Goal: Task Accomplishment & Management: Manage account settings

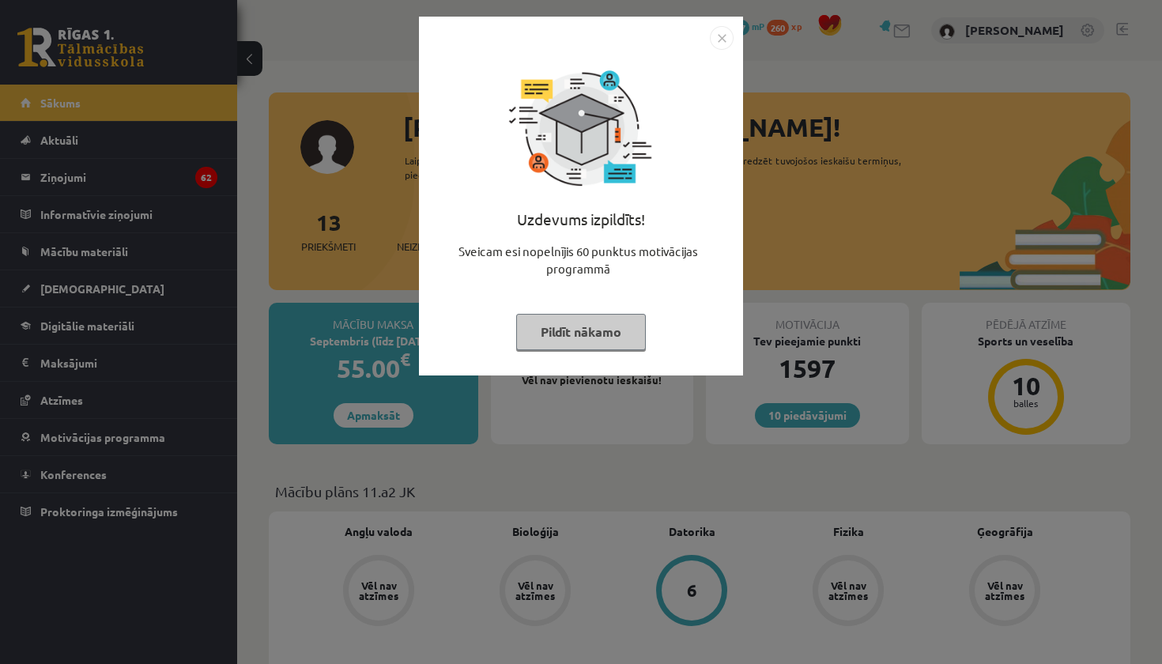
click at [584, 330] on button "Pildīt nākamo" at bounding box center [581, 332] width 130 height 36
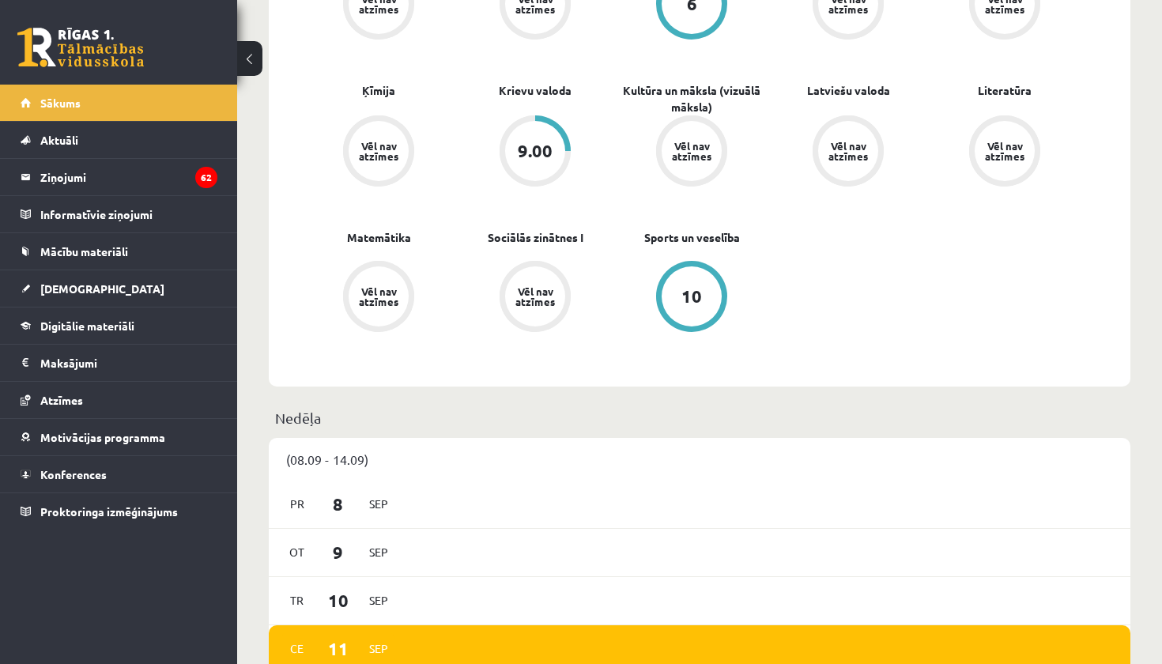
scroll to position [577, 0]
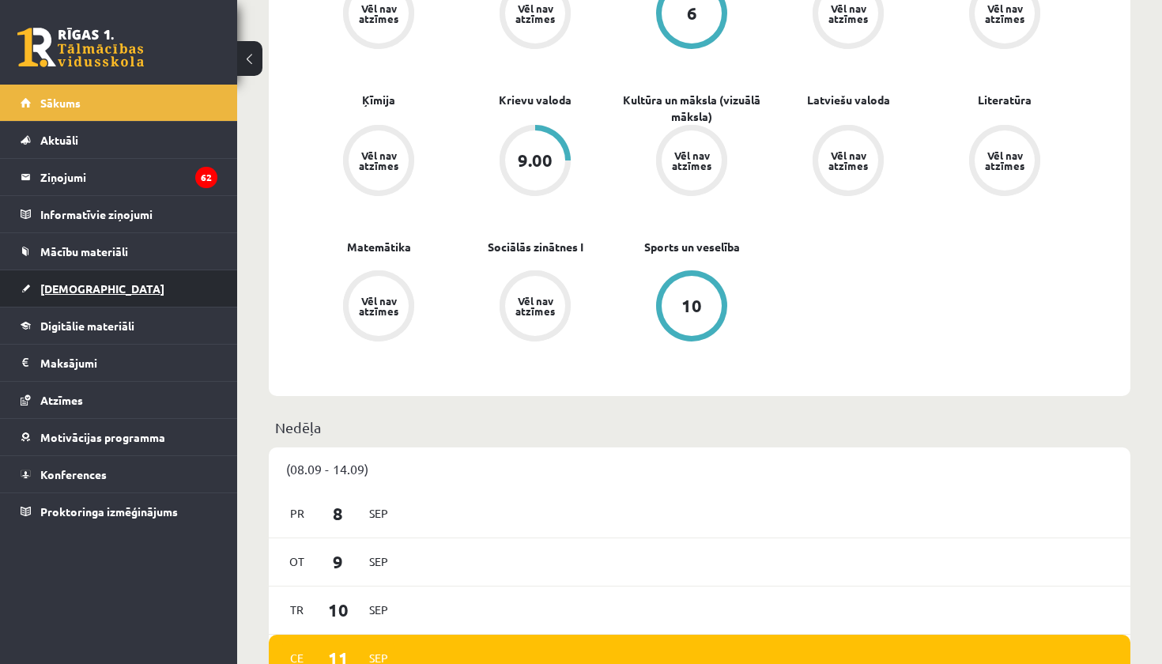
click at [85, 291] on span "[DEMOGRAPHIC_DATA]" at bounding box center [102, 288] width 124 height 14
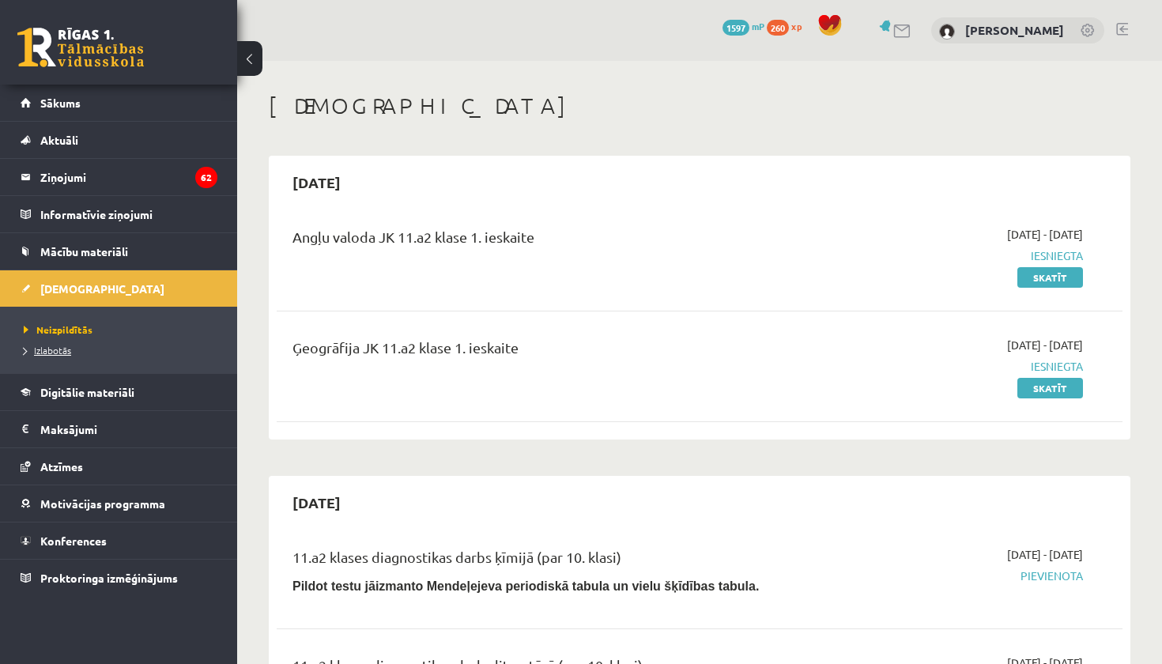
click at [58, 350] on span "Izlabotās" at bounding box center [47, 350] width 47 height 13
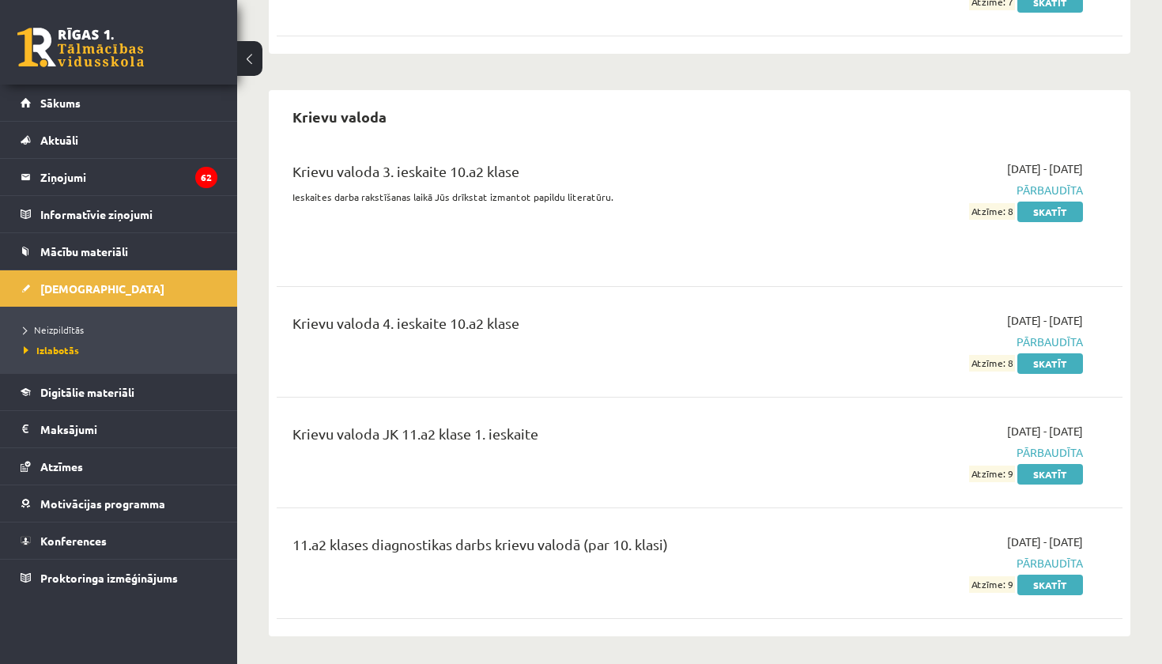
scroll to position [2613, 0]
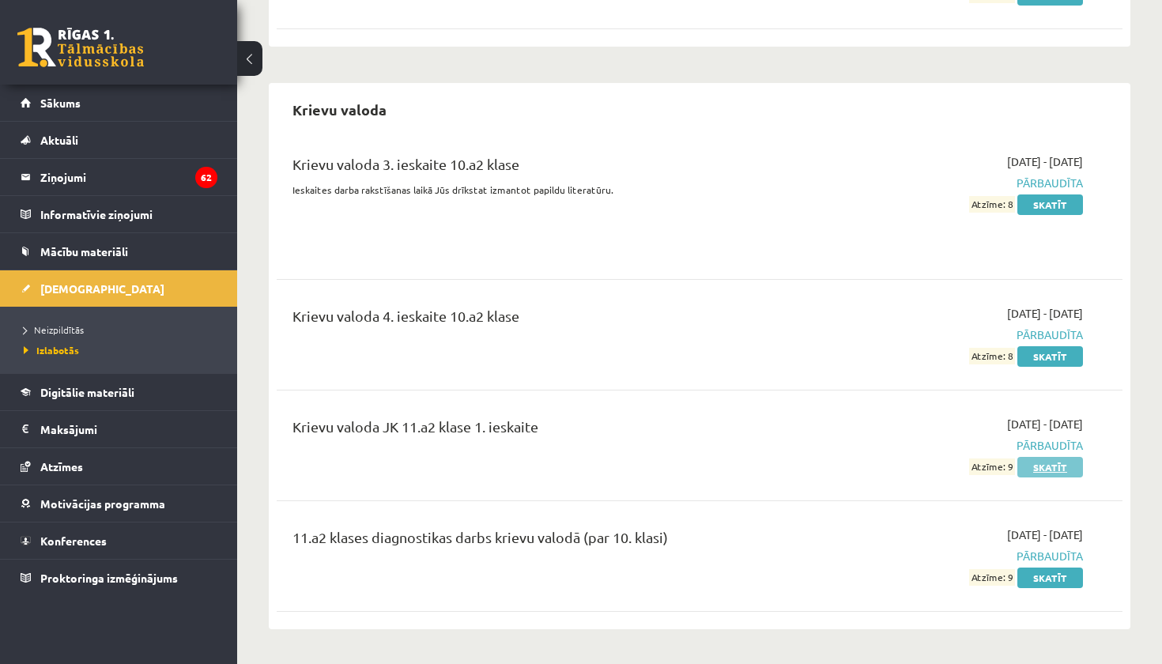
click at [1045, 457] on link "Skatīt" at bounding box center [1051, 467] width 66 height 21
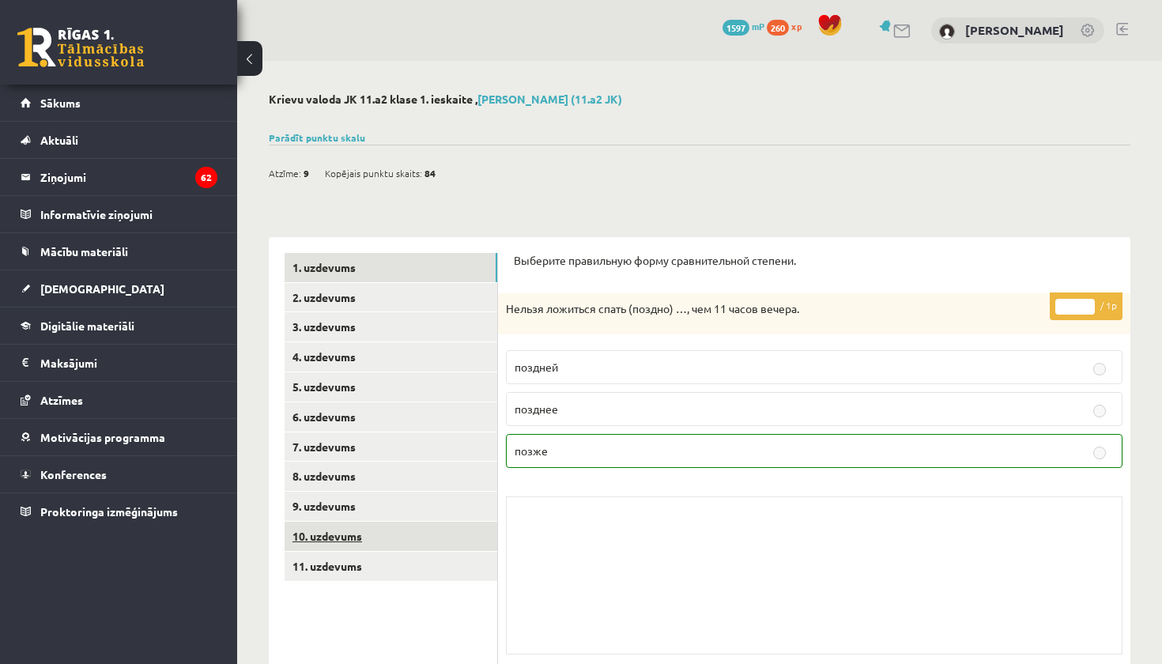
click at [372, 528] on link "10. uzdevums" at bounding box center [391, 536] width 213 height 29
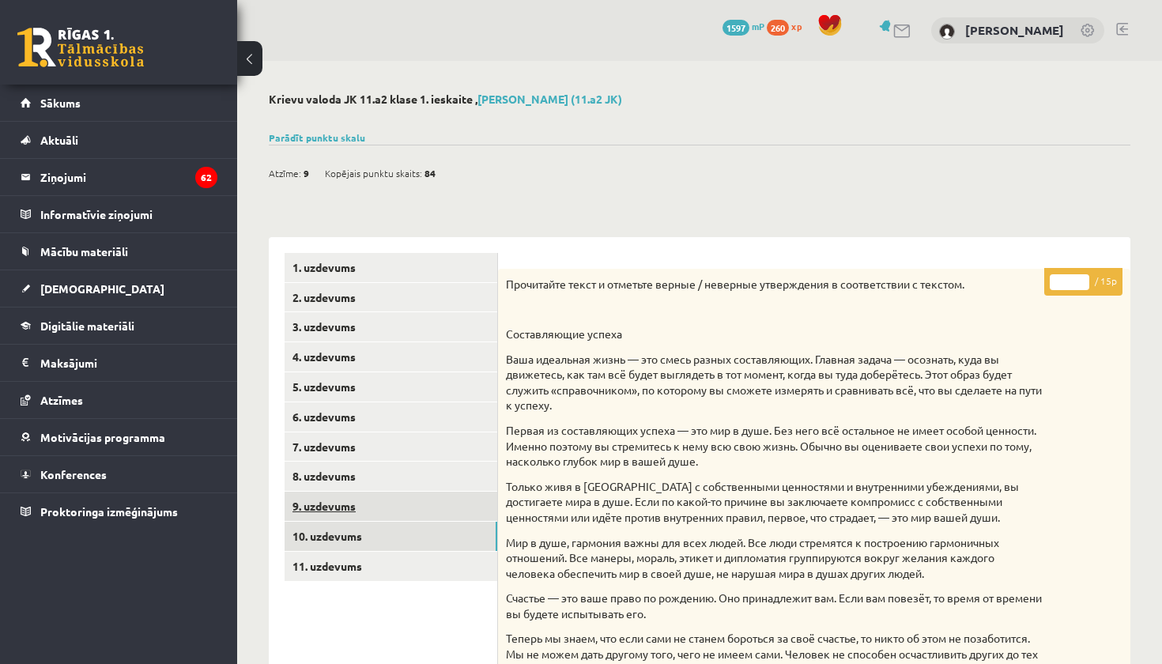
click at [371, 500] on link "9. uzdevums" at bounding box center [391, 506] width 213 height 29
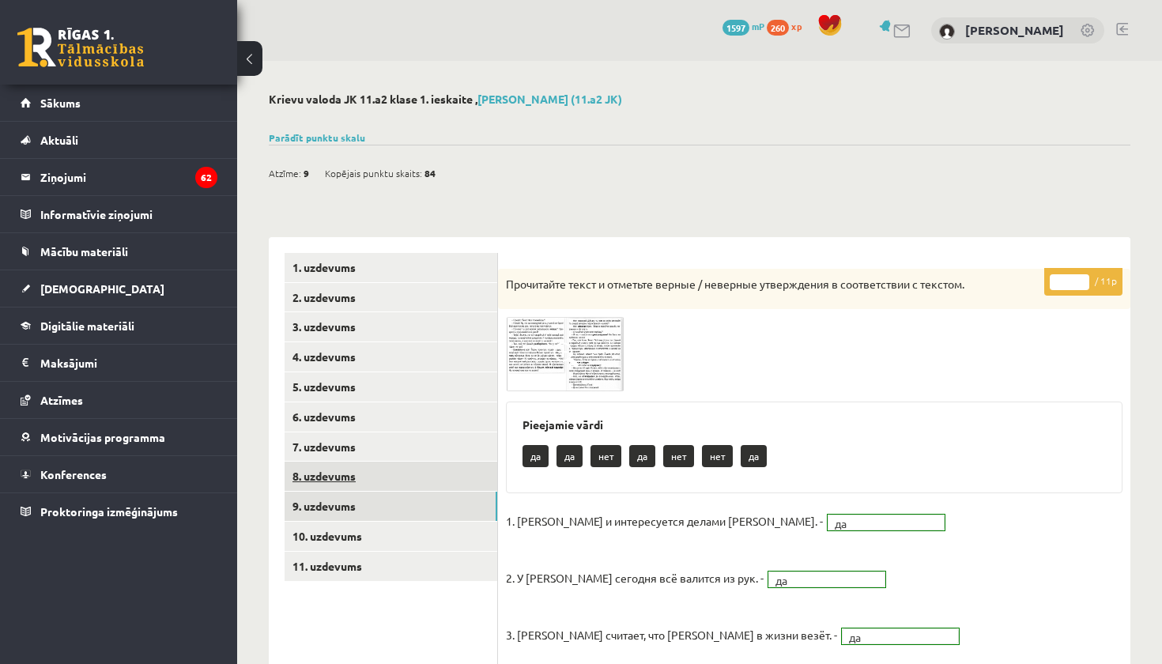
click at [449, 480] on link "8. uzdevums" at bounding box center [391, 476] width 213 height 29
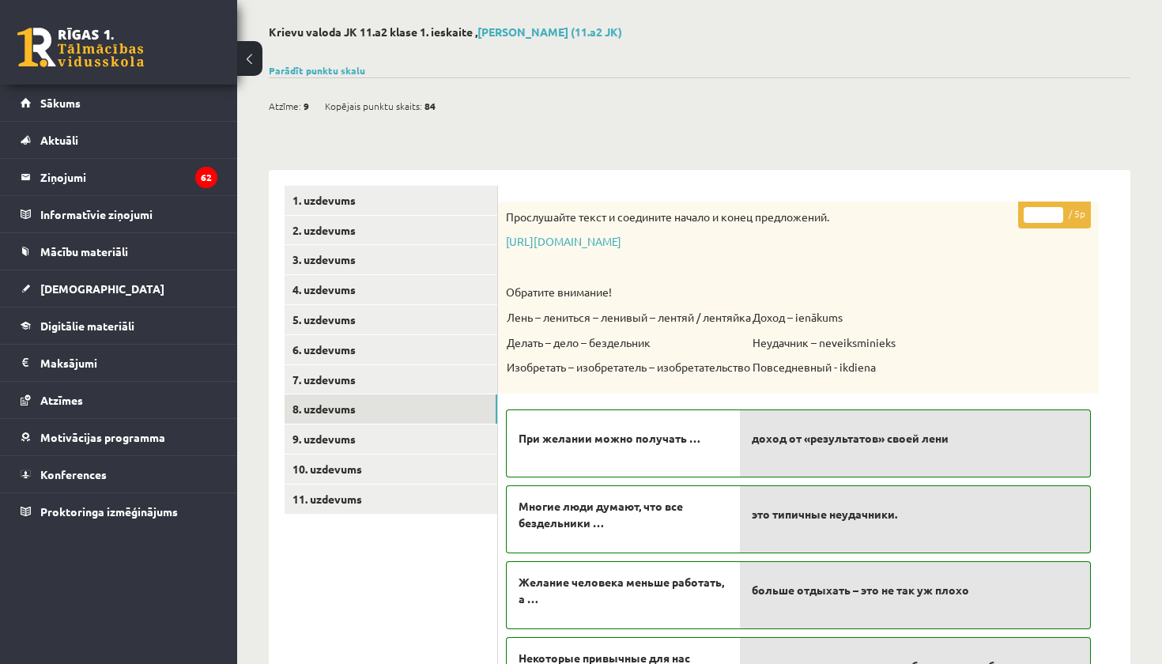
scroll to position [3, 0]
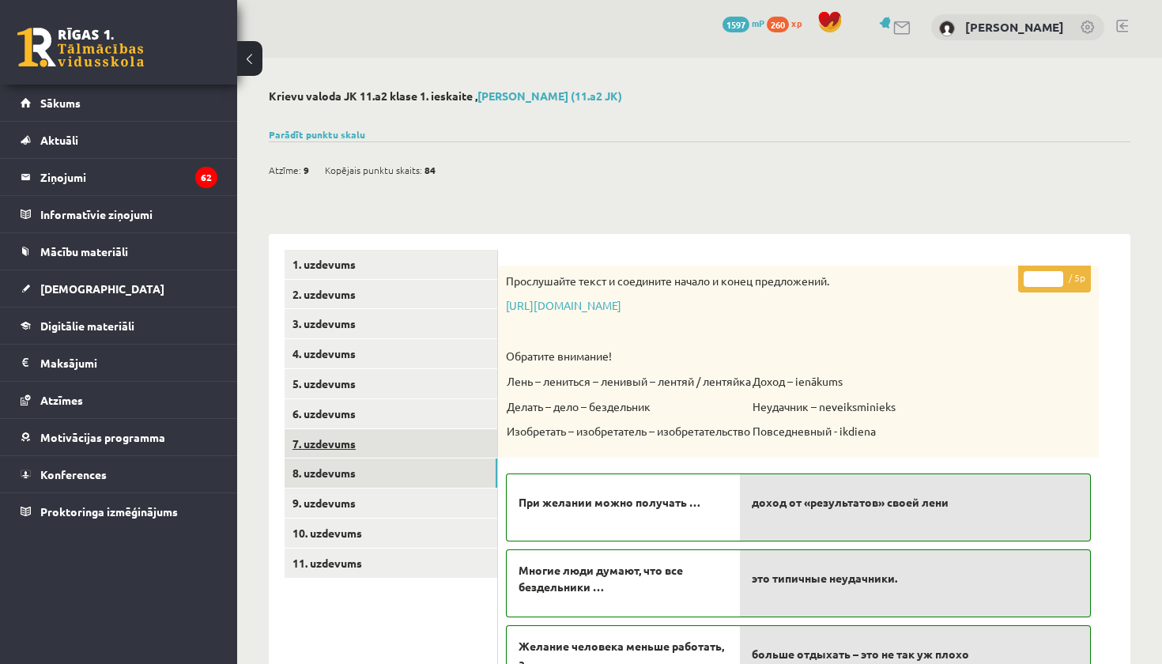
click at [397, 447] on link "7. uzdevums" at bounding box center [391, 443] width 213 height 29
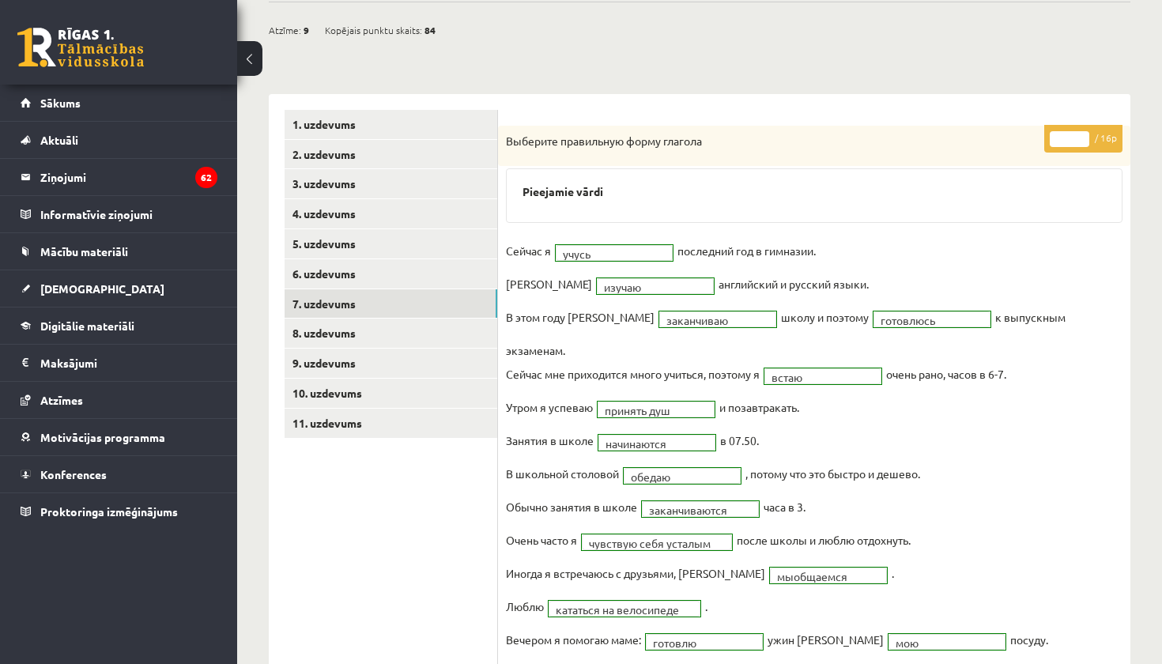
scroll to position [142, 0]
click at [312, 267] on link "6. uzdevums" at bounding box center [391, 275] width 213 height 29
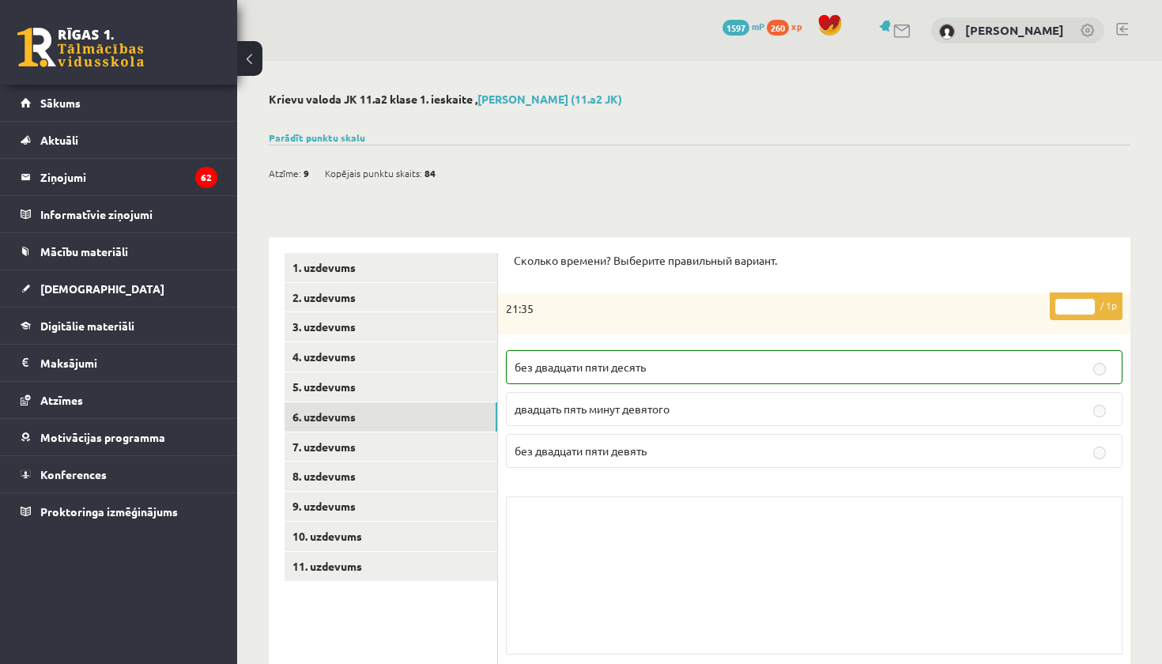
scroll to position [0, 0]
click at [295, 138] on link "Parādīt punktu skalu" at bounding box center [317, 137] width 96 height 13
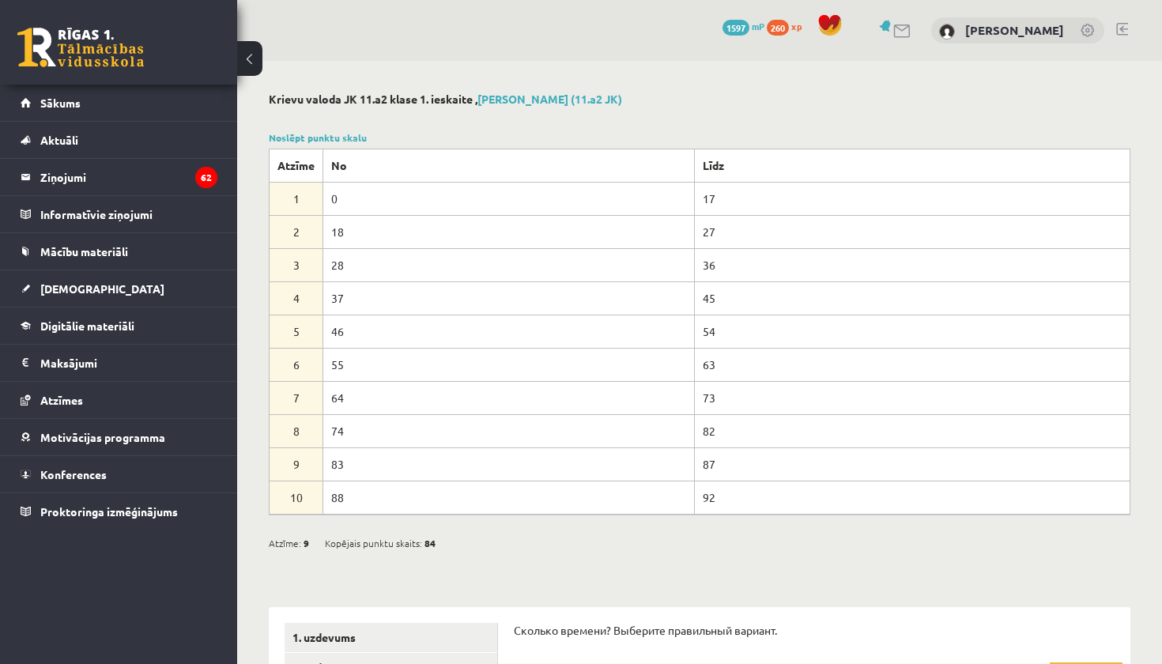
click at [57, 106] on span "Sākums" at bounding box center [60, 103] width 40 height 14
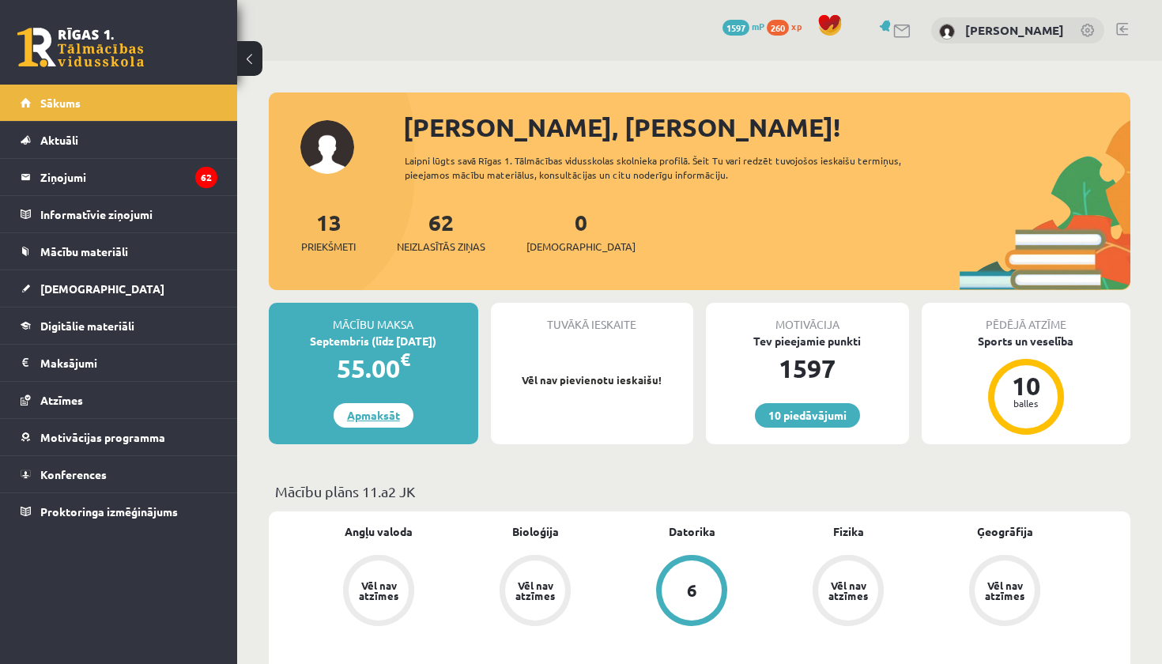
click at [372, 417] on link "Apmaksāt" at bounding box center [374, 415] width 80 height 25
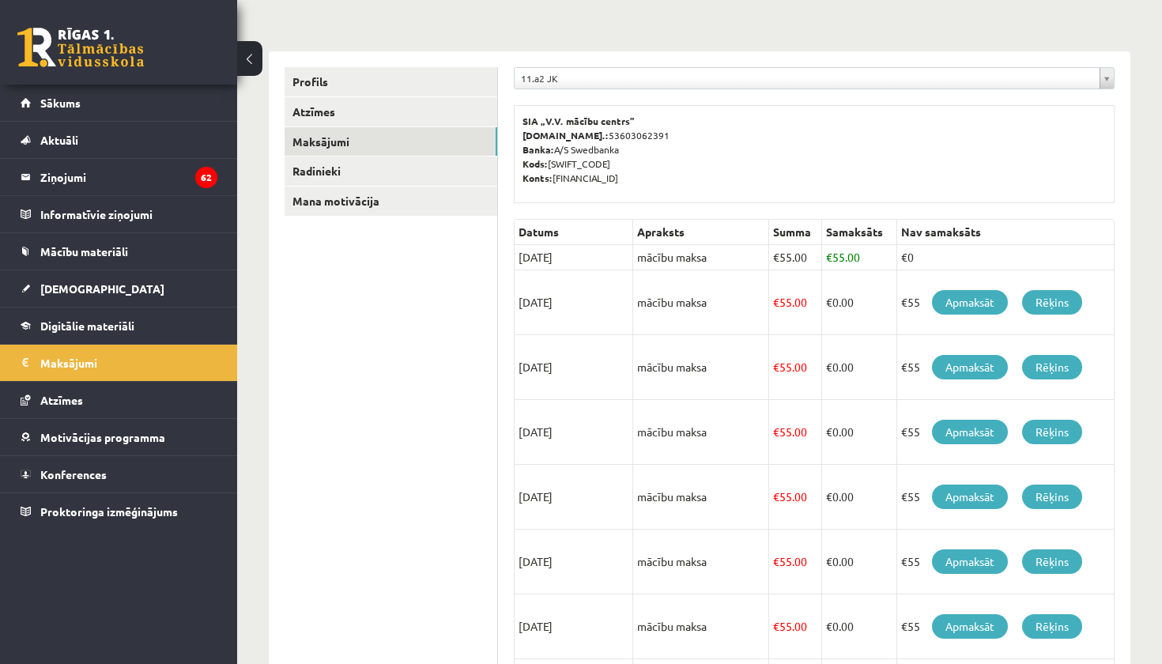
scroll to position [157, 0]
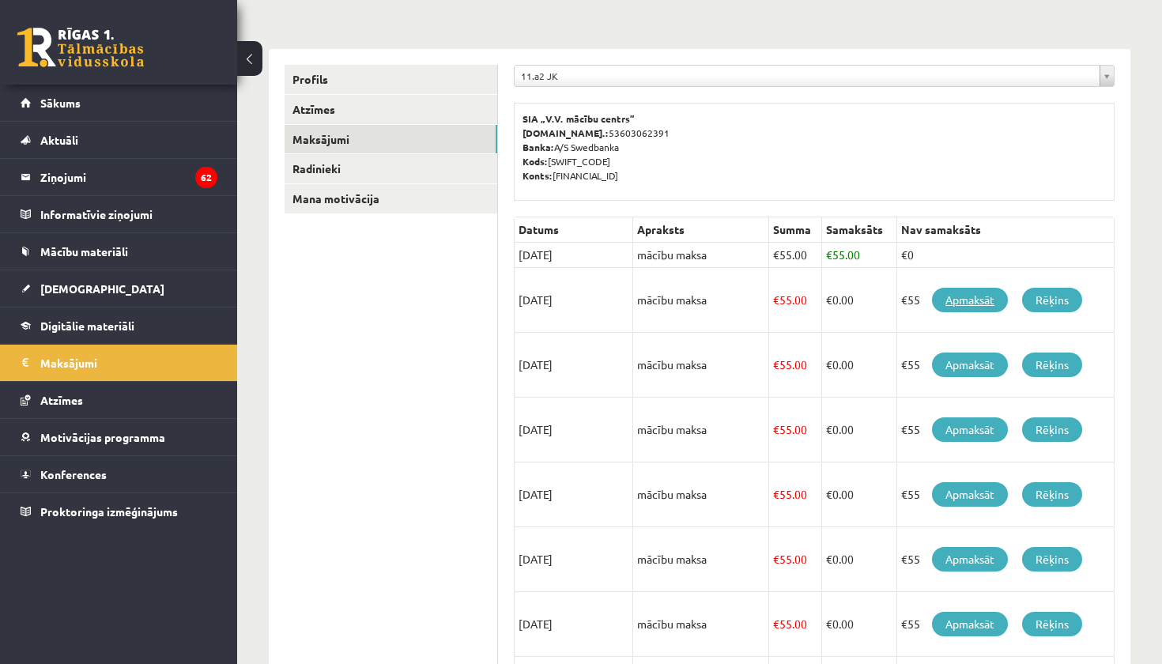
click at [981, 297] on link "Apmaksāt" at bounding box center [970, 300] width 76 height 25
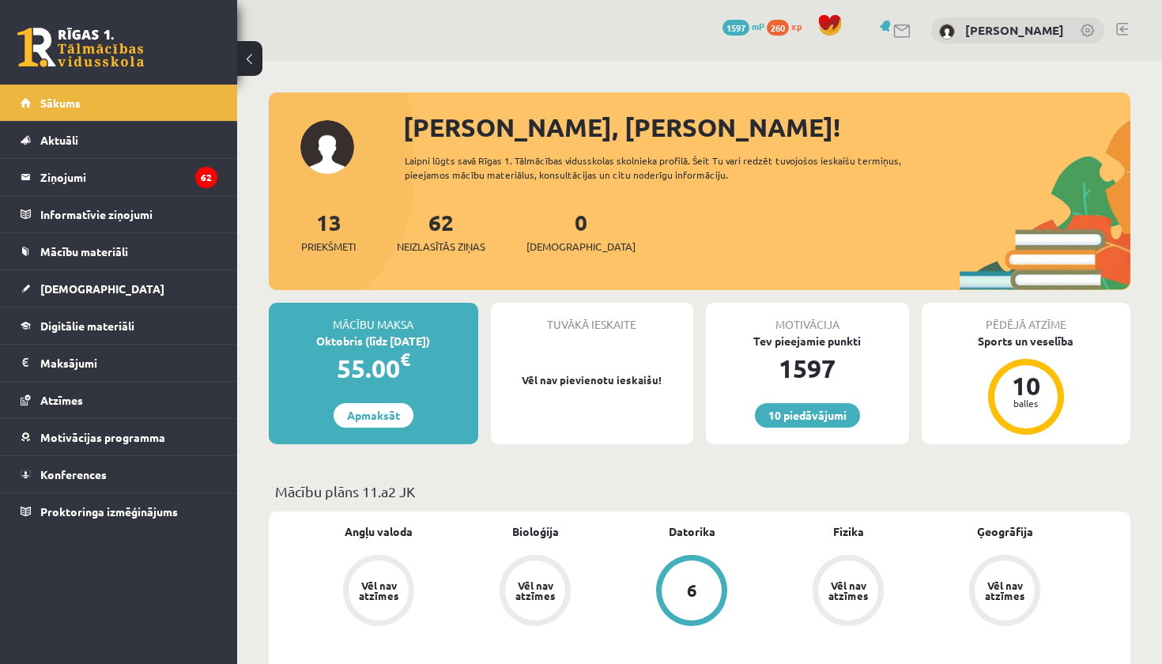
click at [1110, 26] on div "10 Dāvanas 1597 mP 260 xp Viktorija Vargušenko" at bounding box center [699, 30] width 925 height 61
click at [1126, 26] on link at bounding box center [1122, 29] width 12 height 13
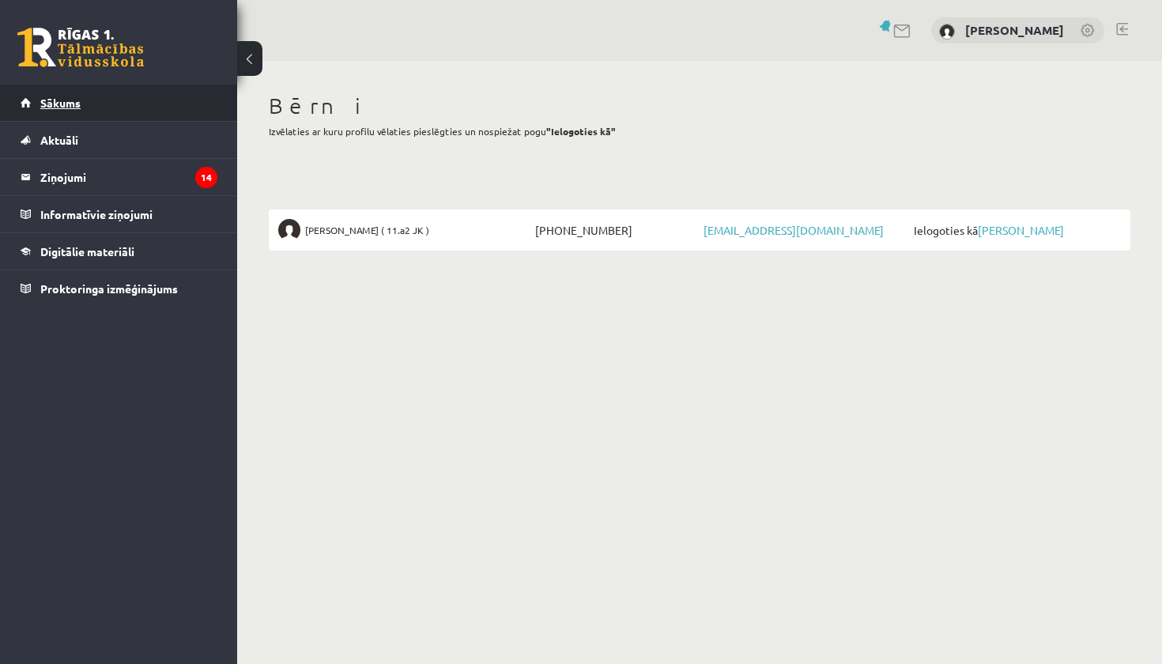
click at [72, 98] on span "Sākums" at bounding box center [60, 103] width 40 height 14
click at [59, 102] on span "Sākums" at bounding box center [60, 103] width 40 height 14
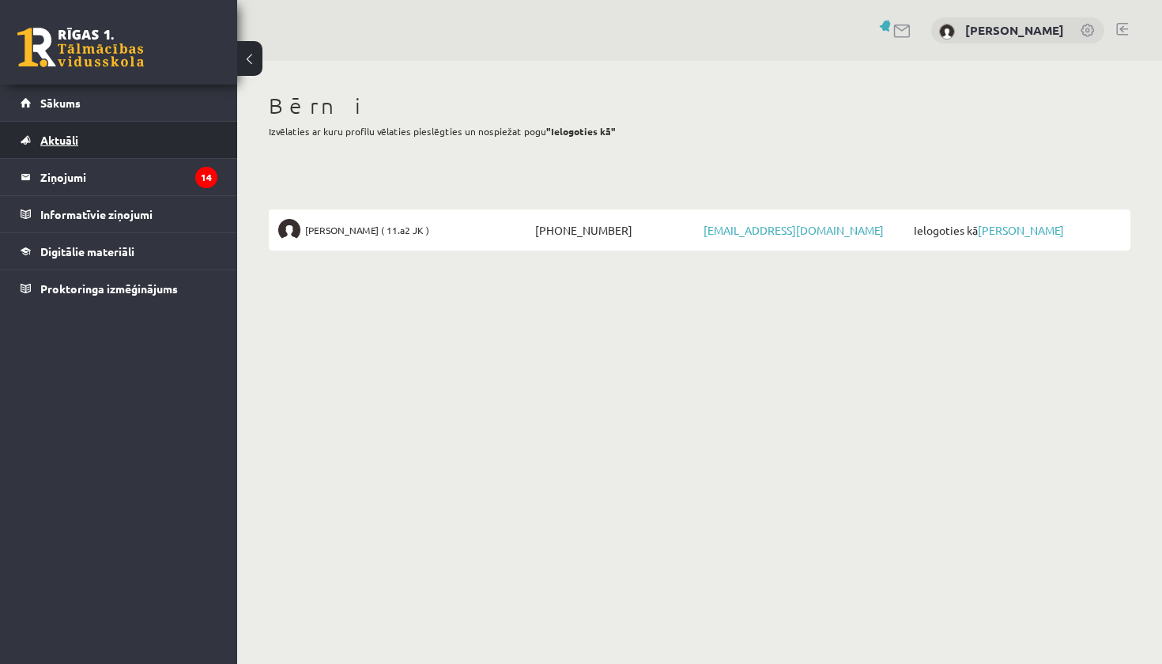
click at [55, 142] on span "Aktuāli" at bounding box center [59, 140] width 38 height 14
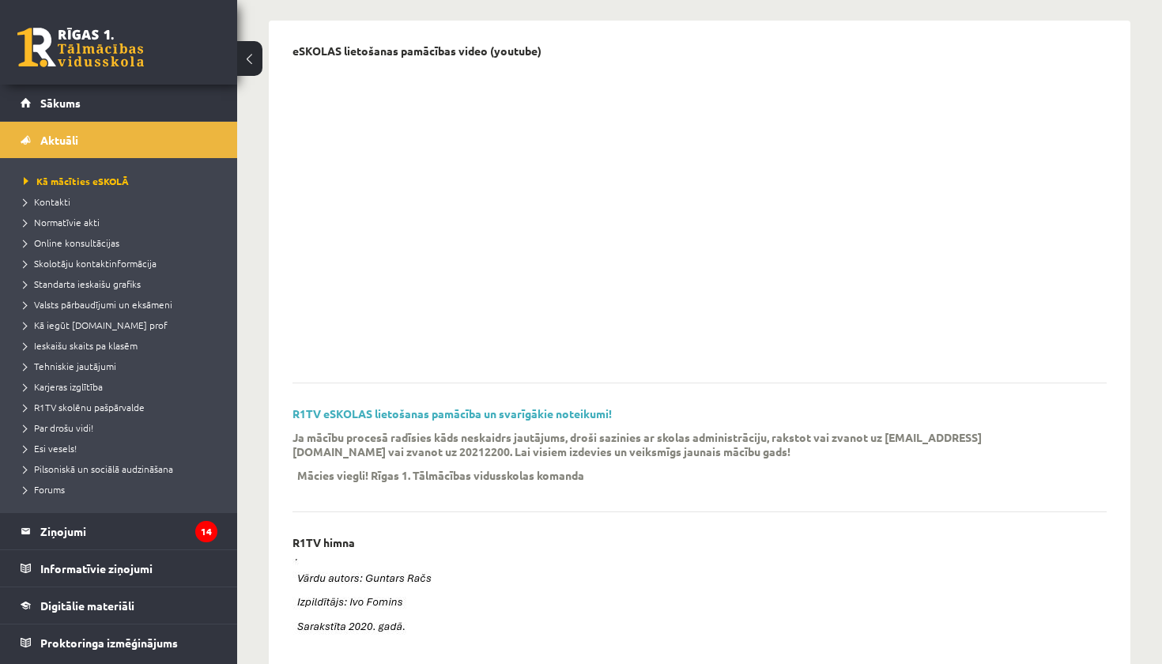
scroll to position [154, 0]
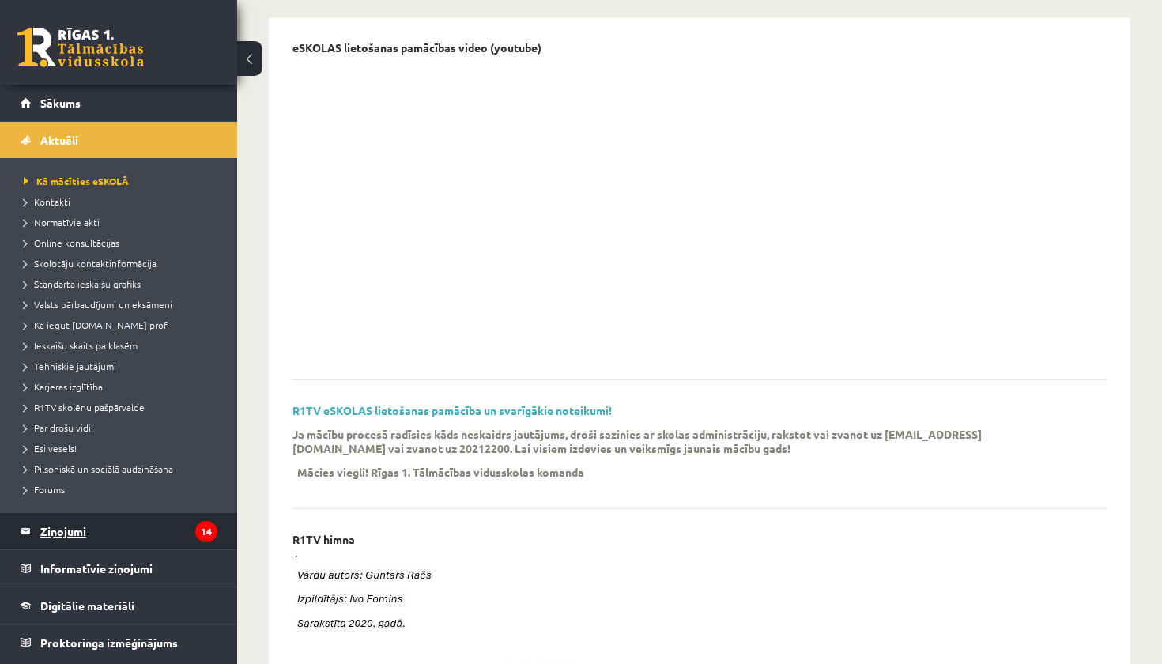
click at [77, 531] on legend "Ziņojumi 14" at bounding box center [128, 531] width 177 height 36
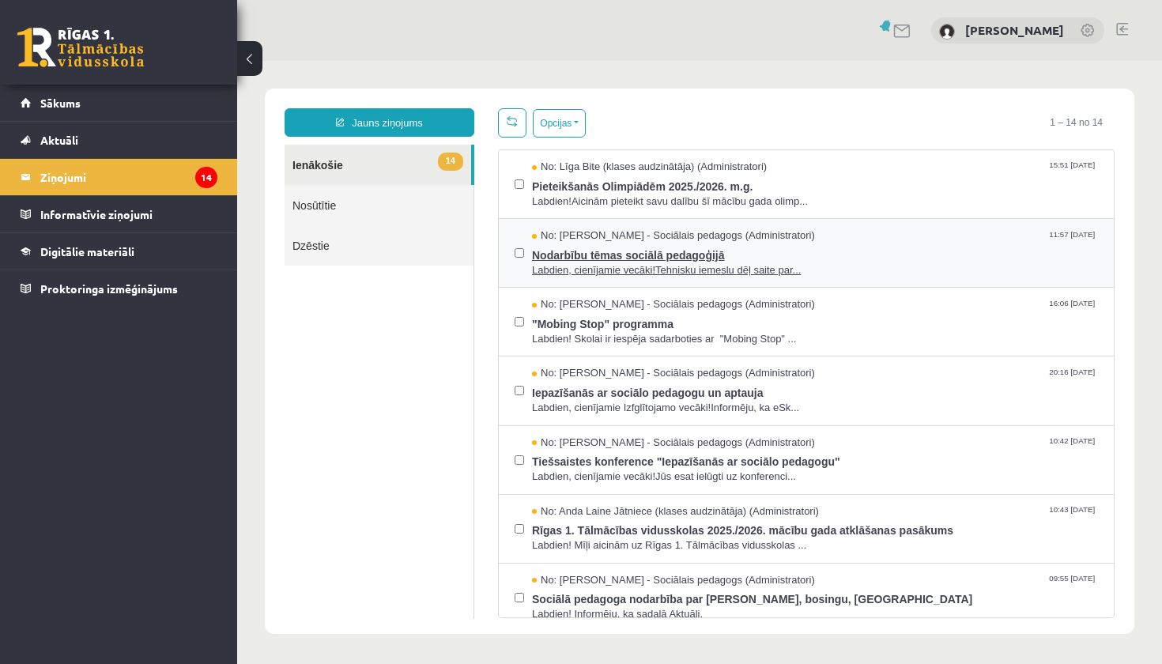
scroll to position [16, 0]
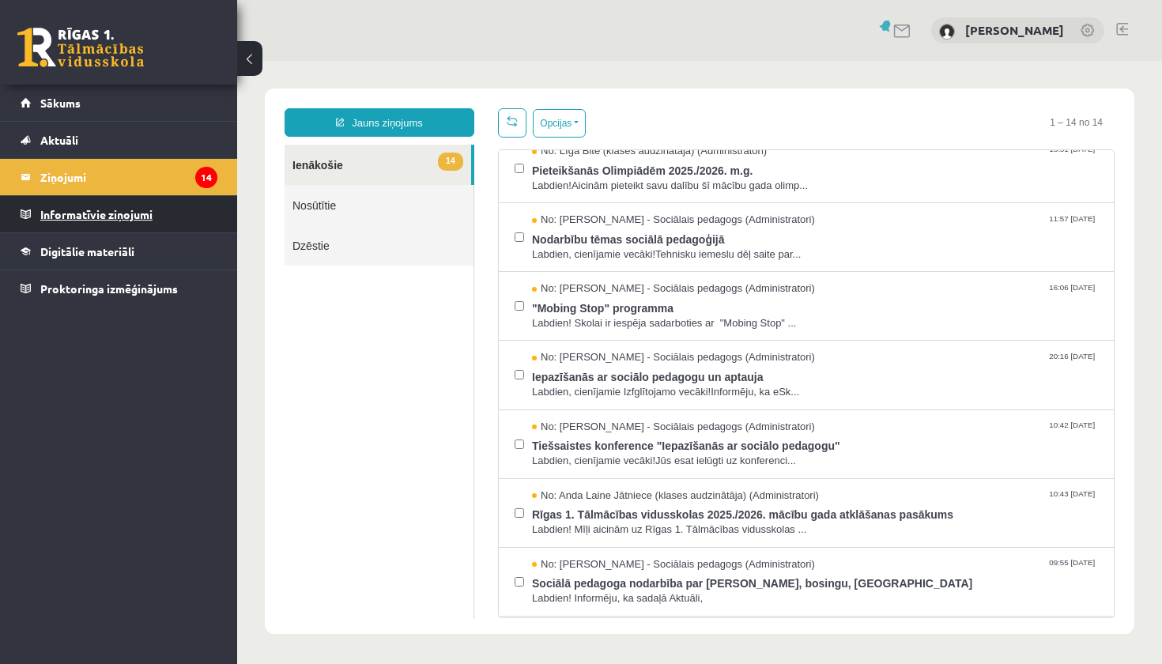
click at [91, 207] on legend "Informatīvie ziņojumi 0" at bounding box center [128, 214] width 177 height 36
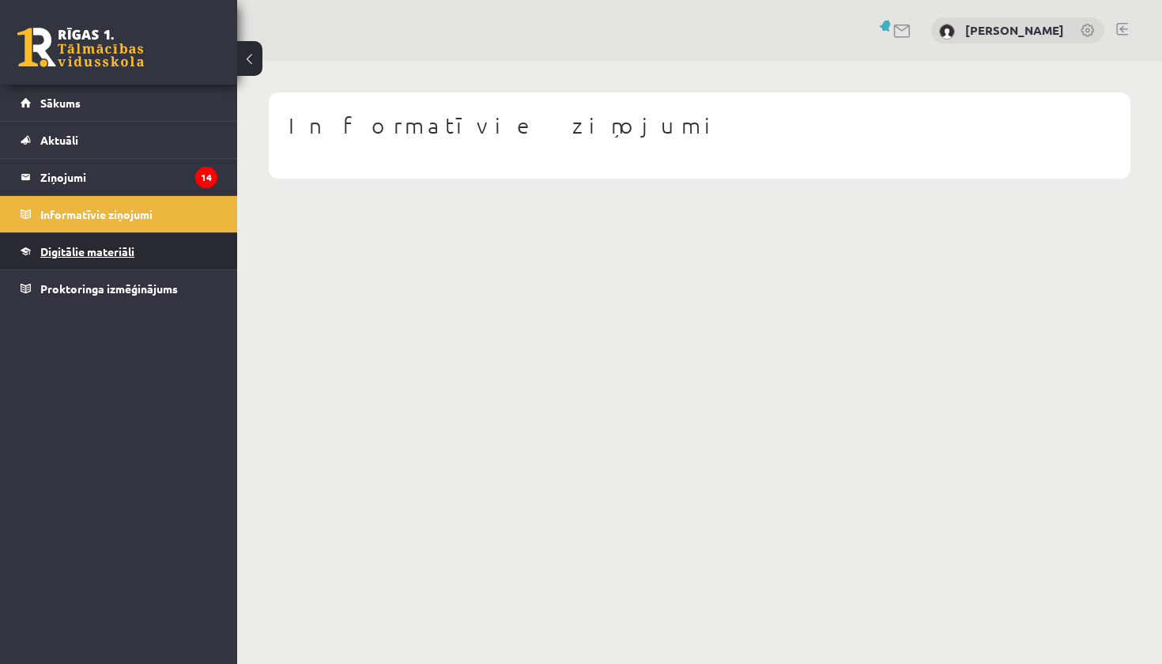
click at [151, 260] on link "Digitālie materiāli" at bounding box center [119, 251] width 197 height 36
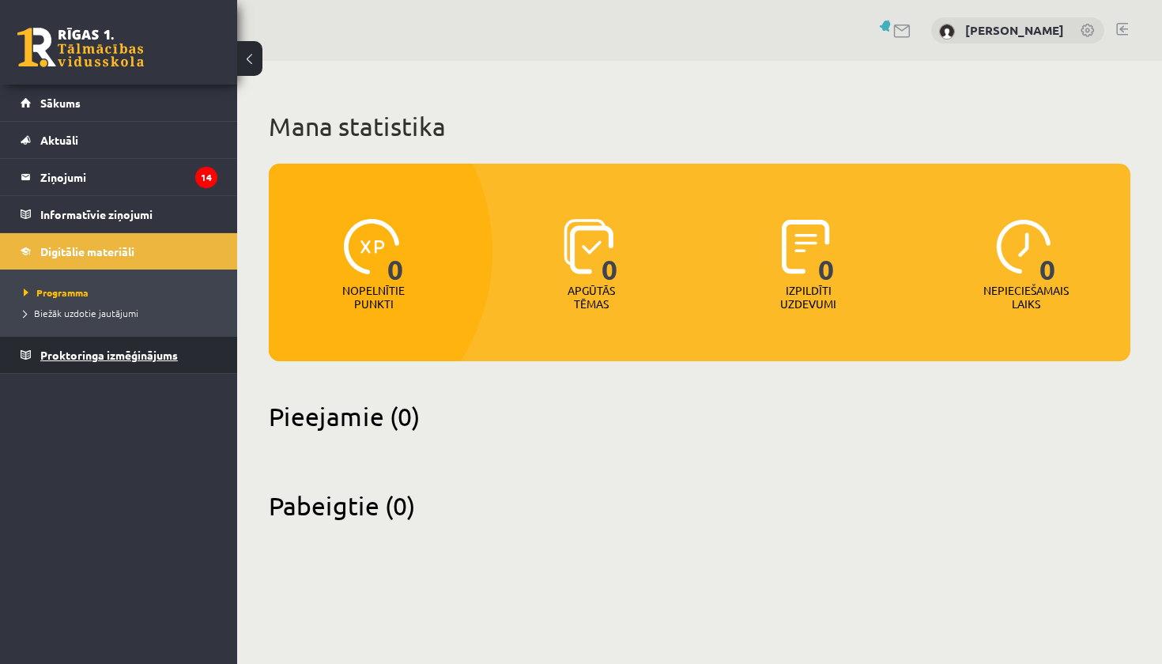
click at [118, 350] on span "Proktoringa izmēģinājums" at bounding box center [109, 355] width 138 height 14
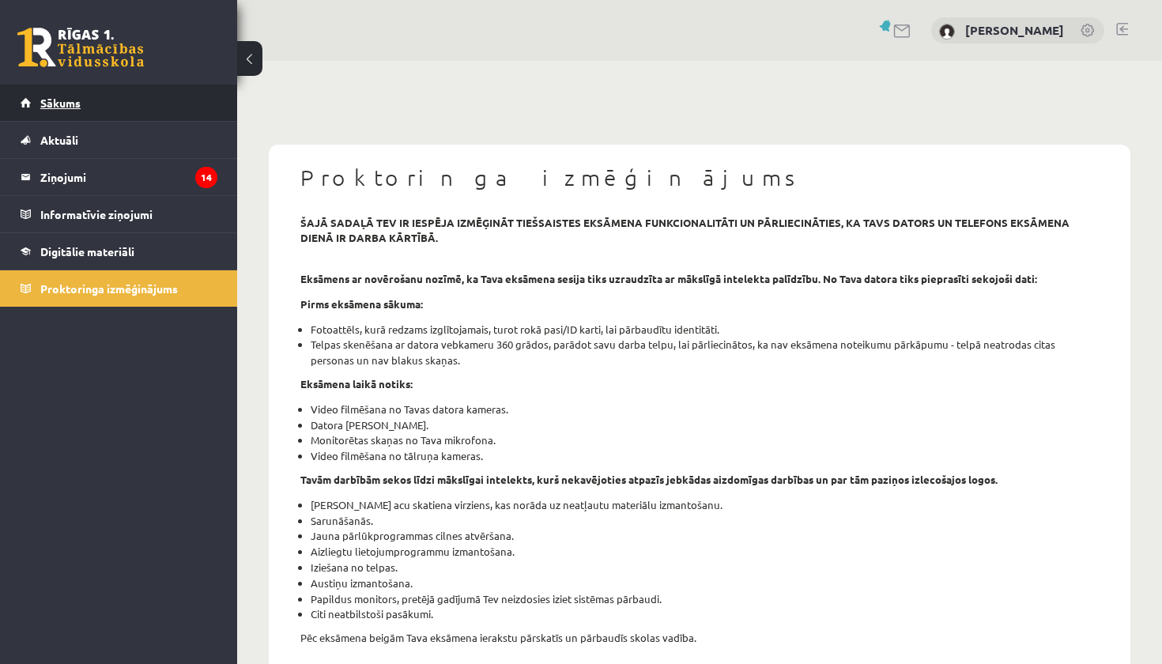
click at [74, 107] on span "Sākums" at bounding box center [60, 103] width 40 height 14
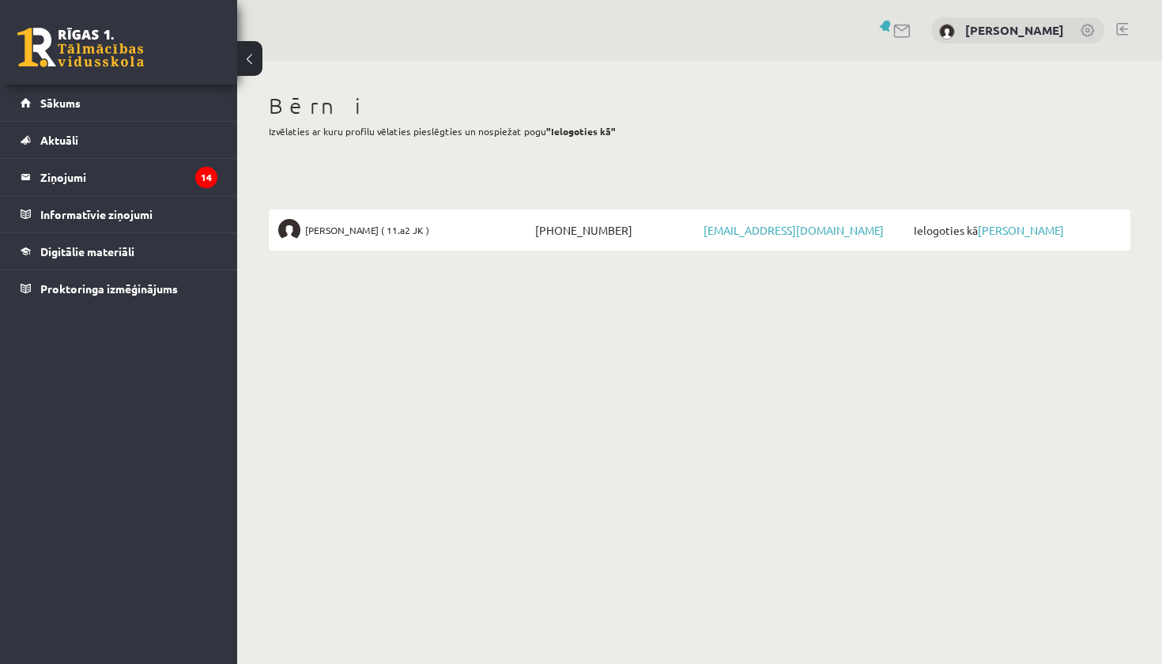
click at [343, 227] on span "Viktorija Vargušenko ( 11.a2 JK )" at bounding box center [367, 230] width 124 height 22
click at [1021, 230] on link "[PERSON_NAME]" at bounding box center [1021, 230] width 86 height 14
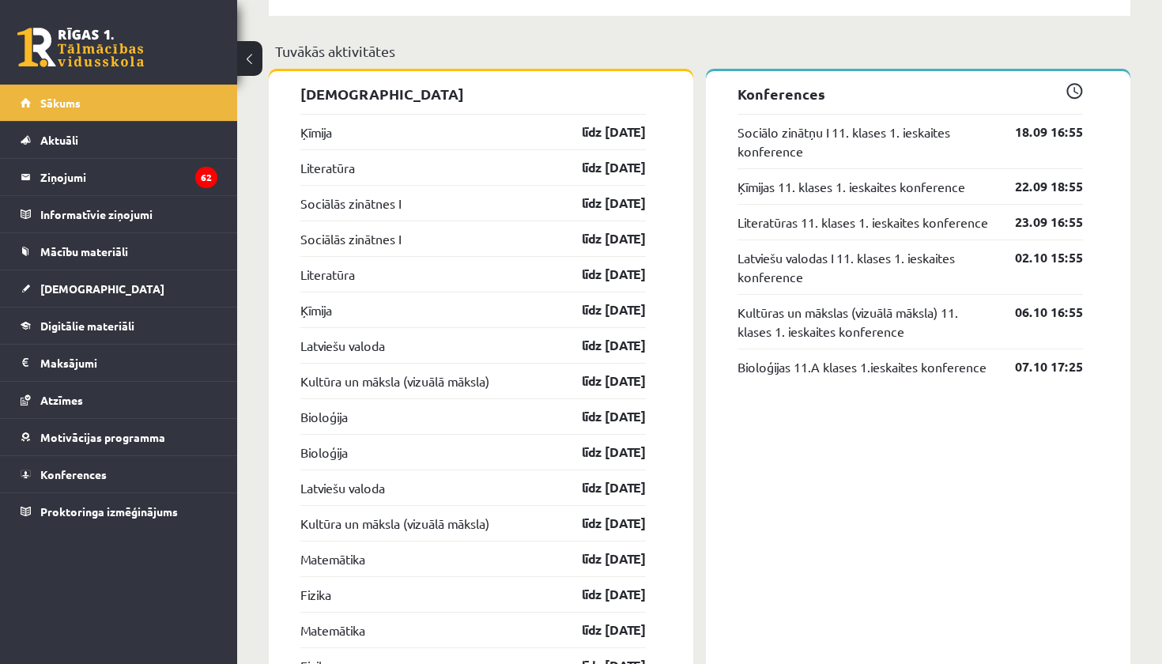
scroll to position [1445, 0]
click at [470, 386] on link "Kultūra un māksla (vizuālā māksla)" at bounding box center [394, 379] width 189 height 19
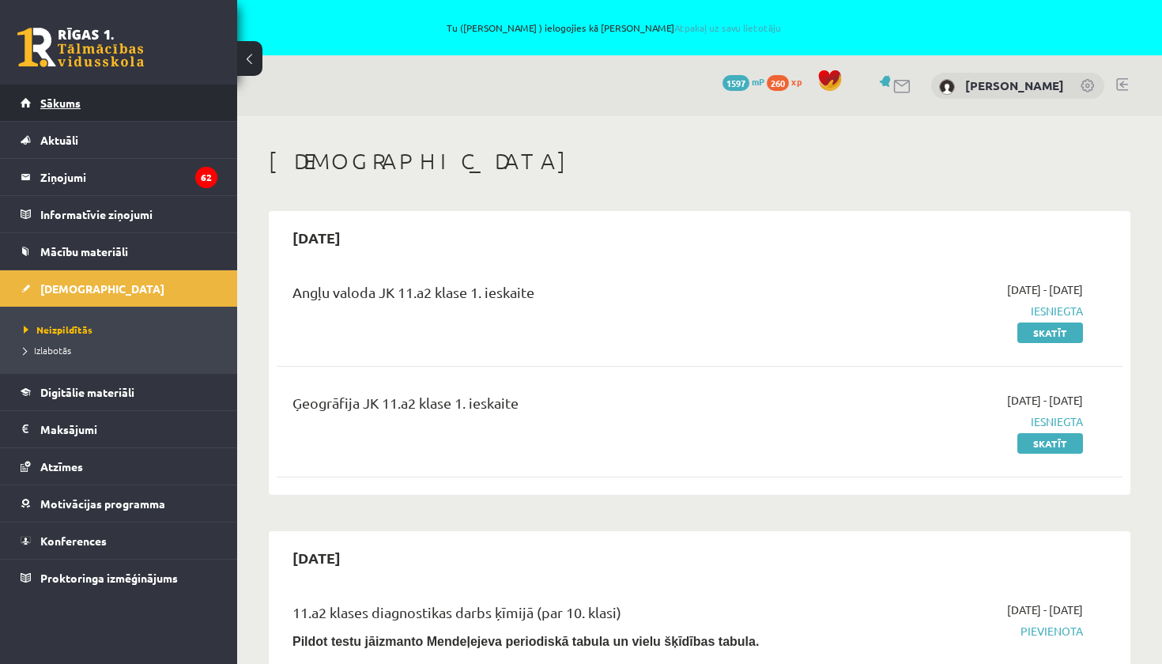
click at [70, 108] on span "Sākums" at bounding box center [60, 103] width 40 height 14
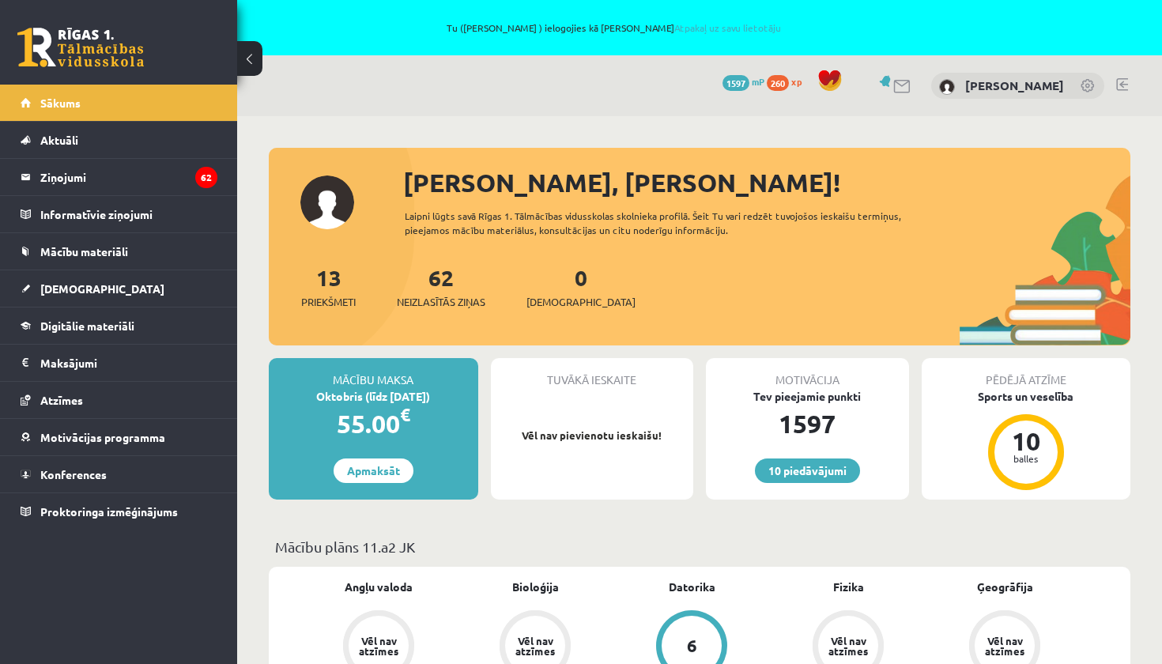
click at [1124, 89] on link at bounding box center [1122, 84] width 12 height 13
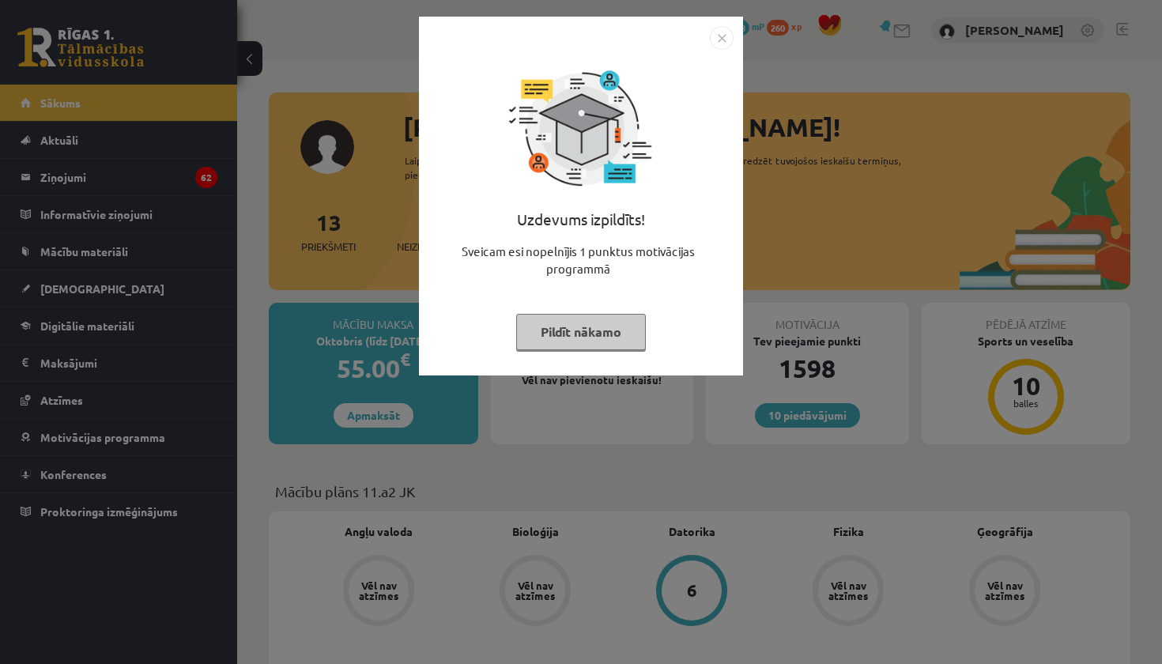
click at [564, 331] on button "Pildīt nākamo" at bounding box center [581, 332] width 130 height 36
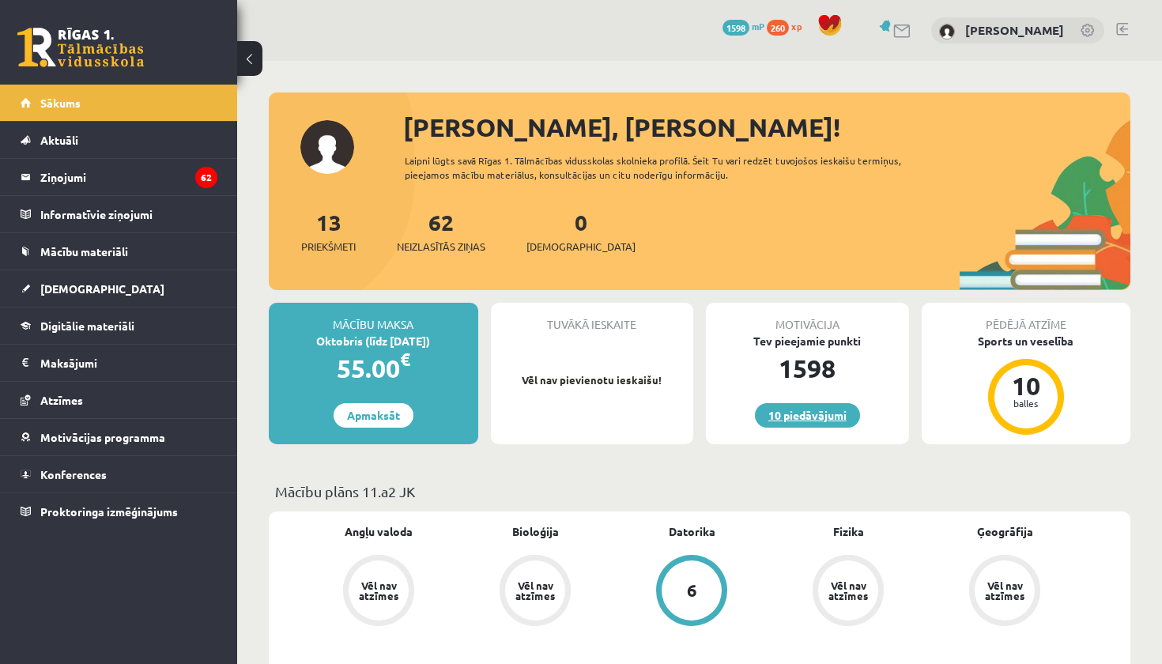
click at [803, 418] on link "10 piedāvājumi" at bounding box center [807, 415] width 105 height 25
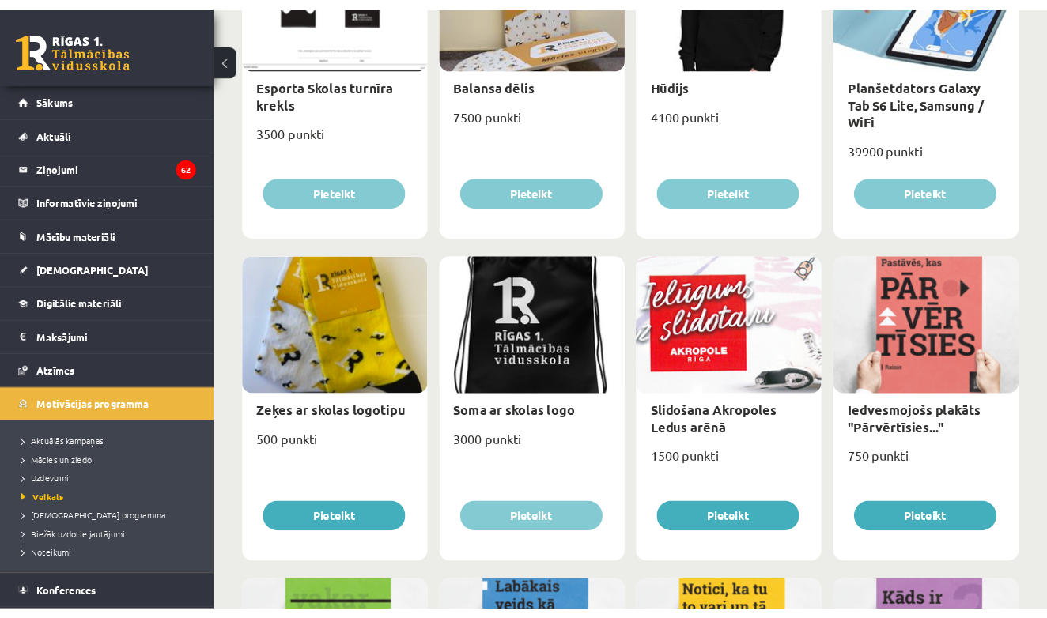
scroll to position [1059, 0]
